Goal: Navigation & Orientation: Find specific page/section

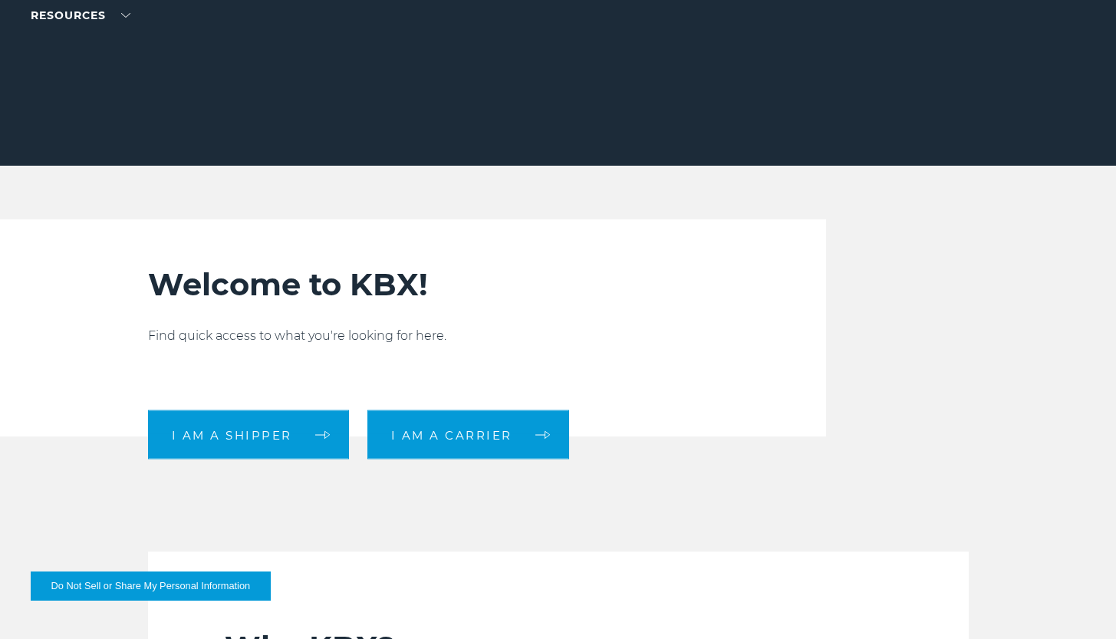
scroll to position [232, 0]
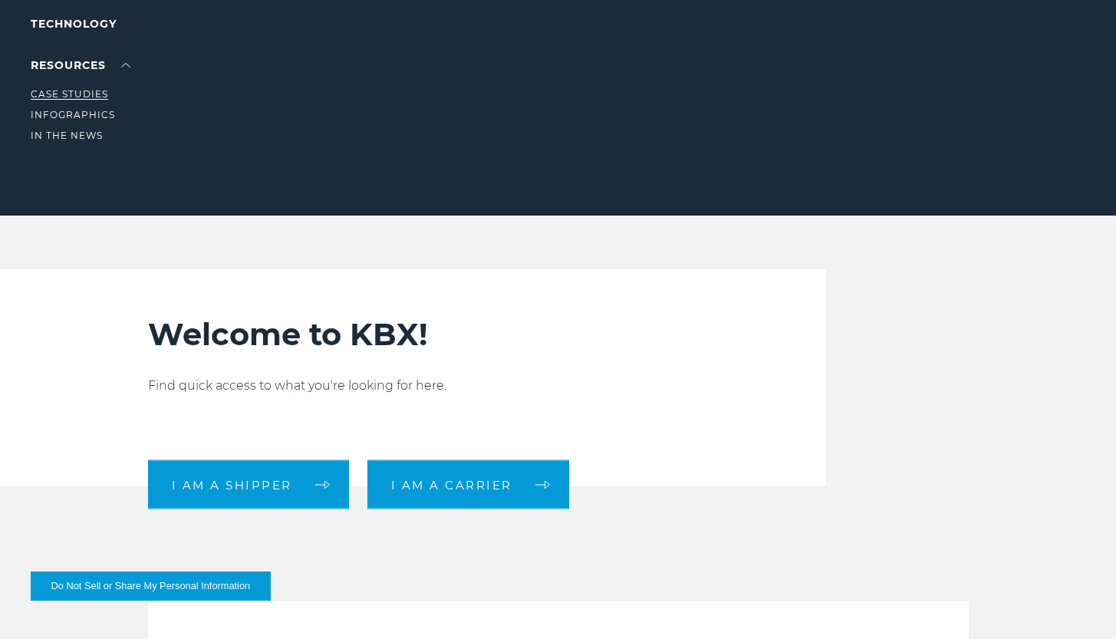
click at [84, 90] on link "Case Studies" at bounding box center [69, 94] width 77 height 12
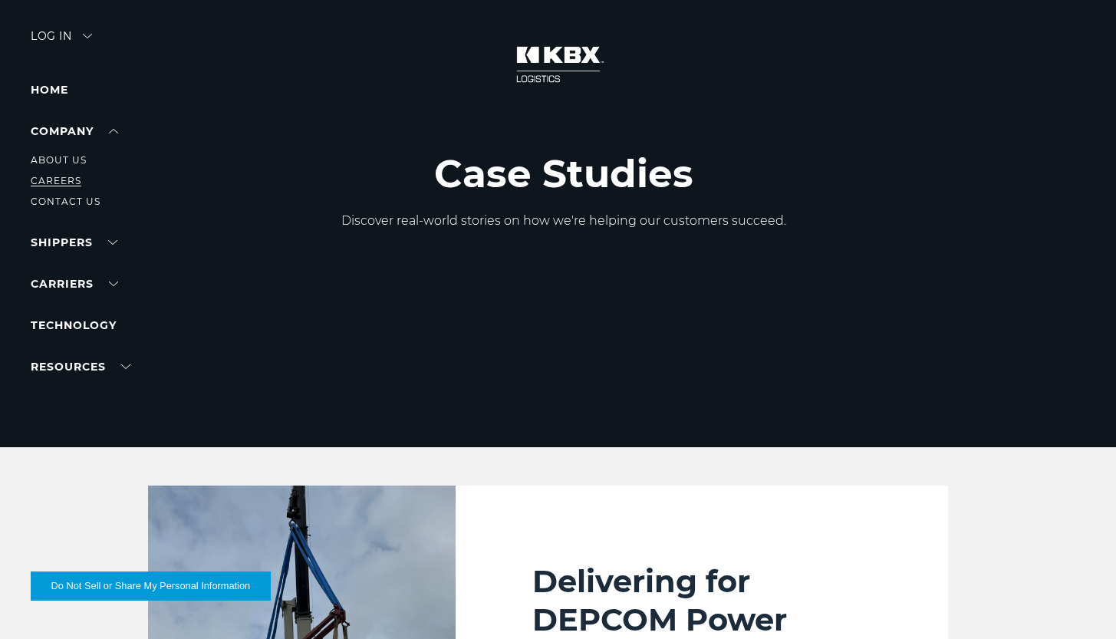
click at [61, 176] on link "Careers" at bounding box center [56, 181] width 51 height 12
